Goal: Information Seeking & Learning: Learn about a topic

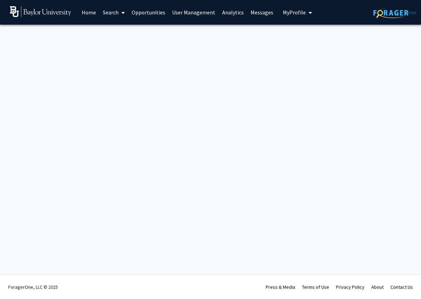
click at [294, 13] on span "My Profile" at bounding box center [294, 12] width 23 height 7
click at [258, 16] on link "Messages" at bounding box center [261, 12] width 29 height 24
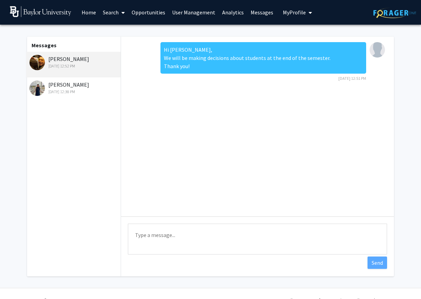
click at [77, 94] on div "[DATE] 12:38 PM" at bounding box center [73, 92] width 89 height 6
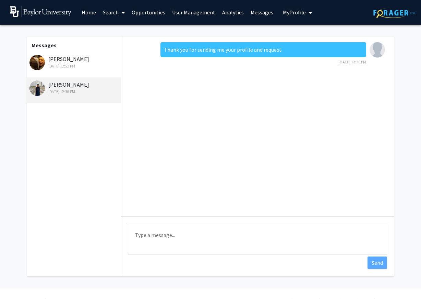
drag, startPoint x: 165, startPoint y: 51, endPoint x: 292, endPoint y: 51, distance: 126.7
click at [292, 51] on div "Thank you for sending me your profile and request." at bounding box center [262, 49] width 205 height 15
drag, startPoint x: 290, startPoint y: 51, endPoint x: 156, endPoint y: 44, distance: 134.4
click at [156, 44] on div "Thank you for sending me your profile and request. [DATE] 12:38 PM" at bounding box center [257, 55] width 262 height 27
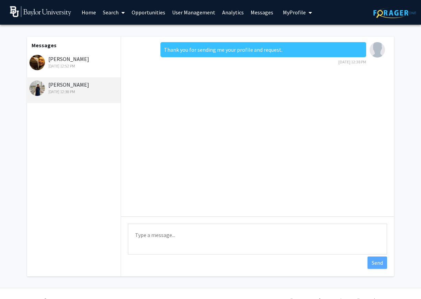
copy div "Thank you for sending me your profile and request."
click at [95, 13] on link "Home" at bounding box center [88, 12] width 21 height 24
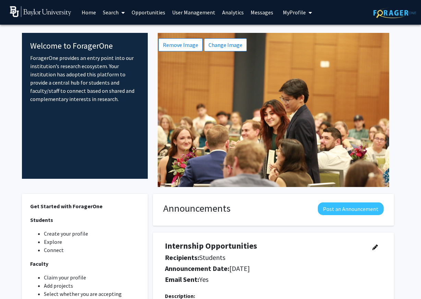
click at [124, 14] on icon at bounding box center [122, 12] width 3 height 5
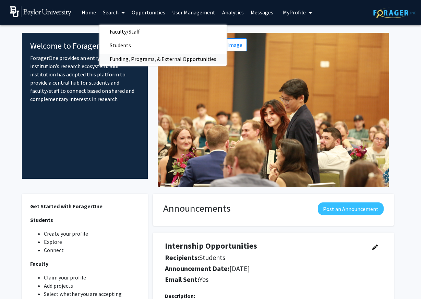
click at [123, 61] on span "Funding, Programs, & External Opportunities" at bounding box center [162, 59] width 127 height 14
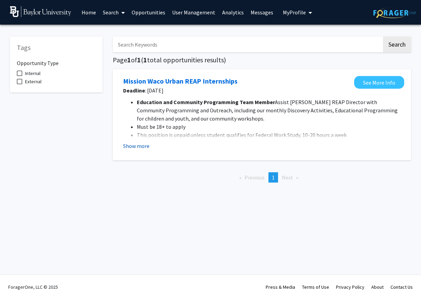
click at [135, 148] on button "Show more" at bounding box center [136, 146] width 26 height 8
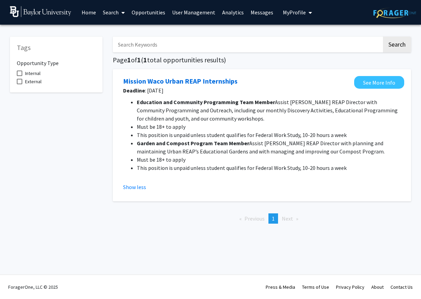
click at [123, 13] on icon at bounding box center [122, 12] width 3 height 5
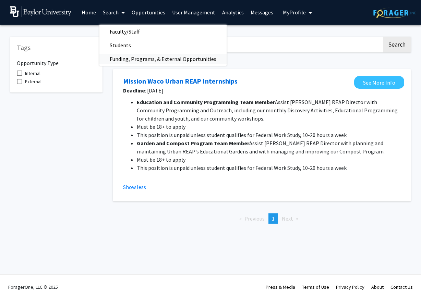
click at [122, 64] on span "Funding, Programs, & External Opportunities" at bounding box center [162, 59] width 127 height 14
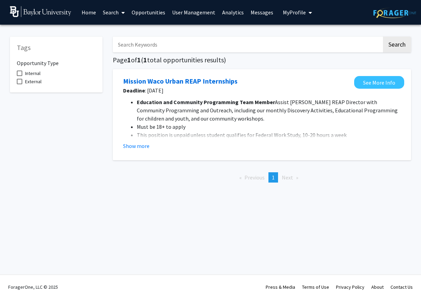
click at [138, 14] on link "Opportunities" at bounding box center [148, 12] width 40 height 24
